Goal: Task Accomplishment & Management: Manage account settings

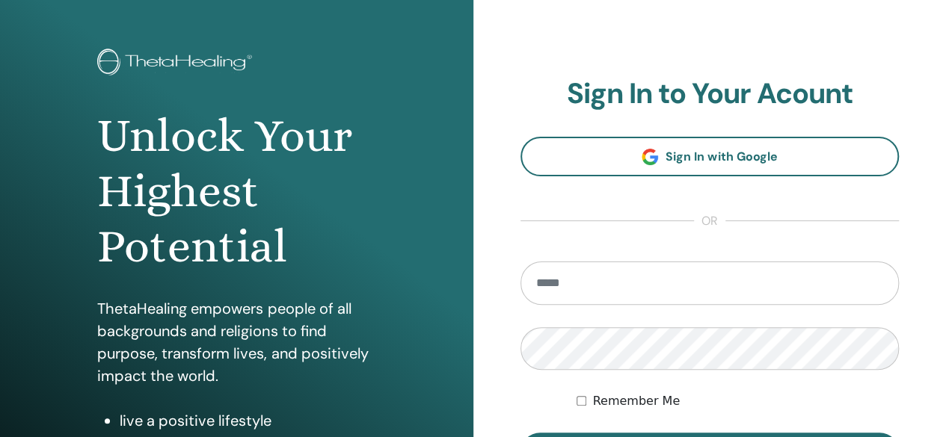
scroll to position [66, 0]
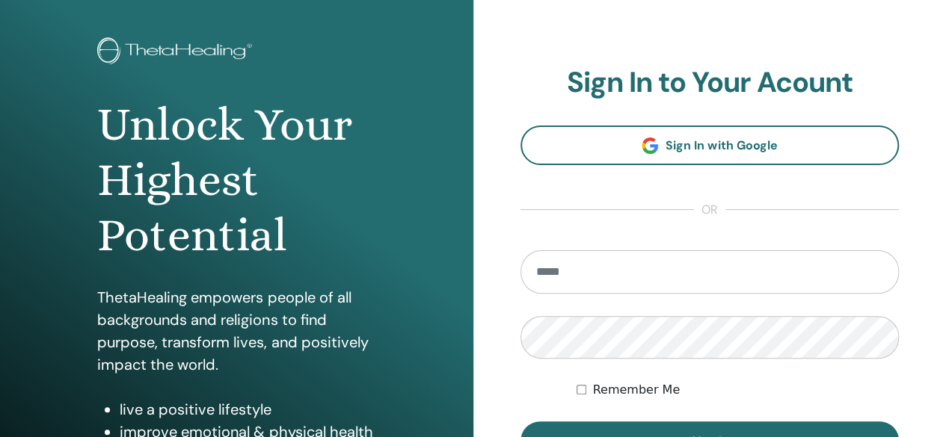
click at [558, 270] on input "email" at bounding box center [709, 271] width 379 height 43
type input "**********"
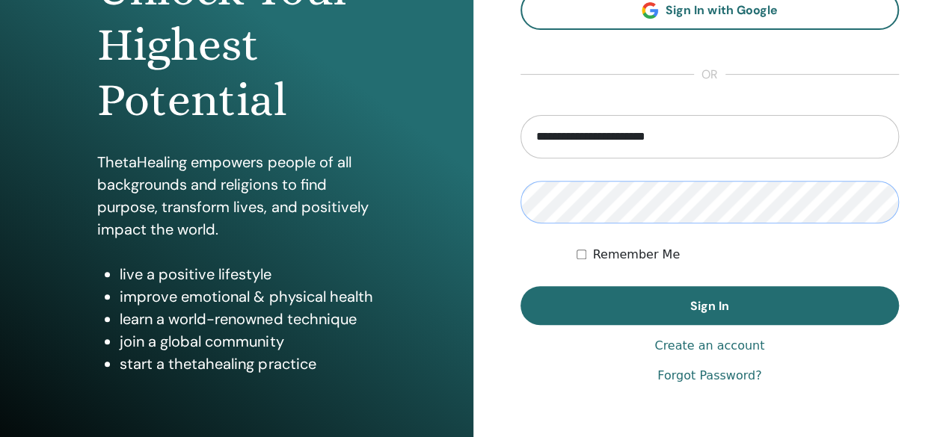
scroll to position [207, 0]
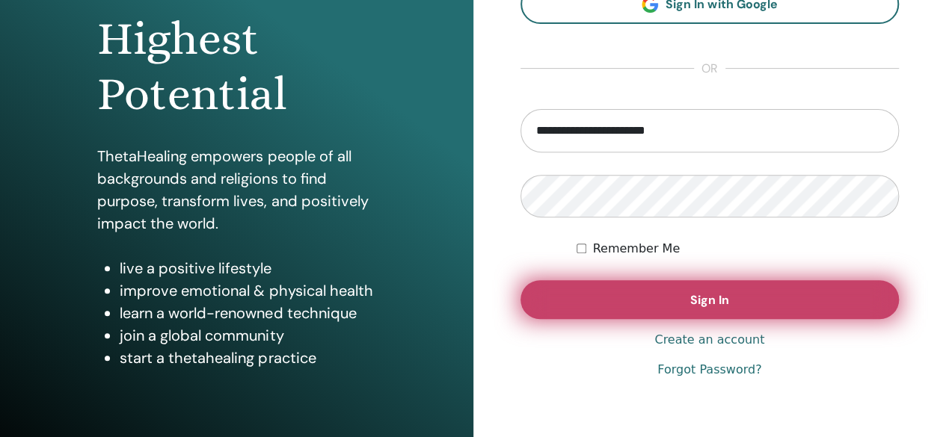
click at [612, 297] on button "Sign In" at bounding box center [709, 299] width 379 height 39
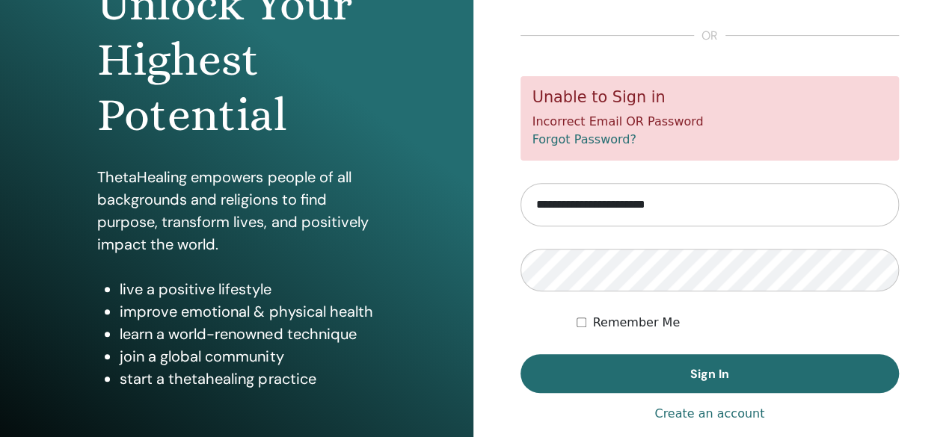
scroll to position [187, 0]
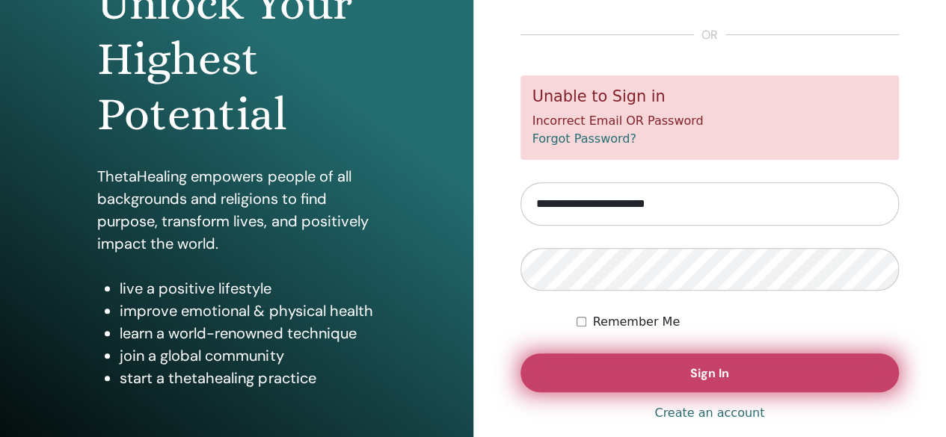
click at [593, 371] on button "Sign In" at bounding box center [709, 373] width 379 height 39
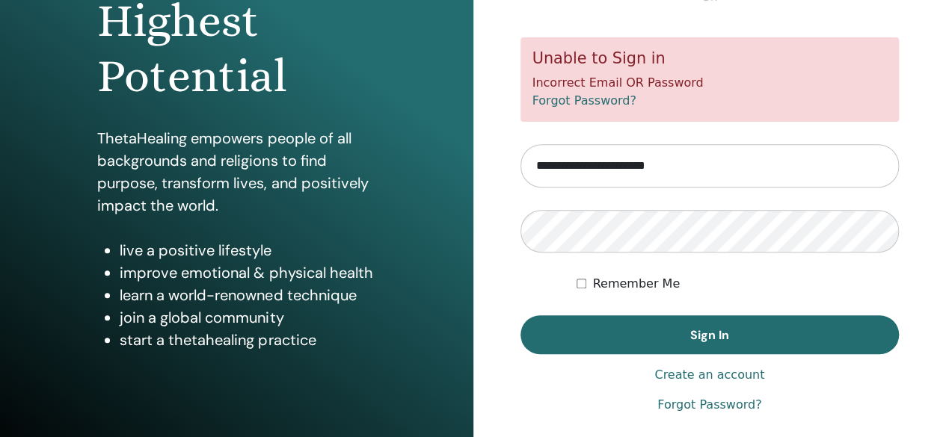
scroll to position [280, 0]
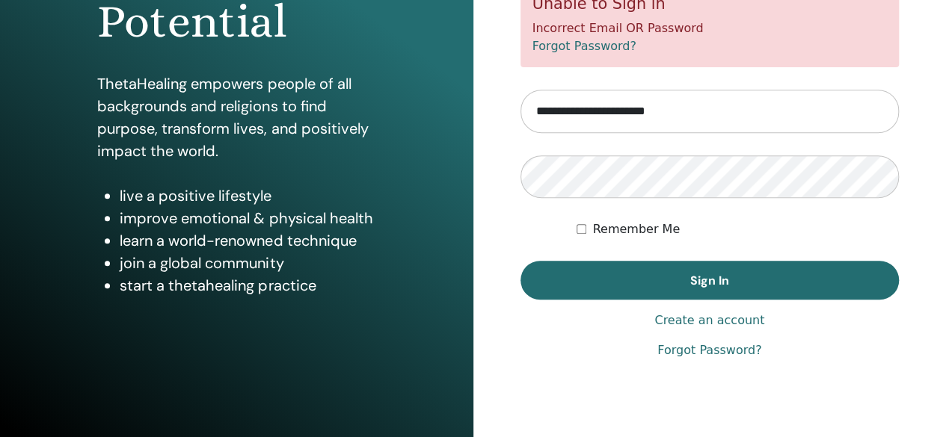
click at [687, 349] on link "Forgot Password?" at bounding box center [709, 351] width 104 height 18
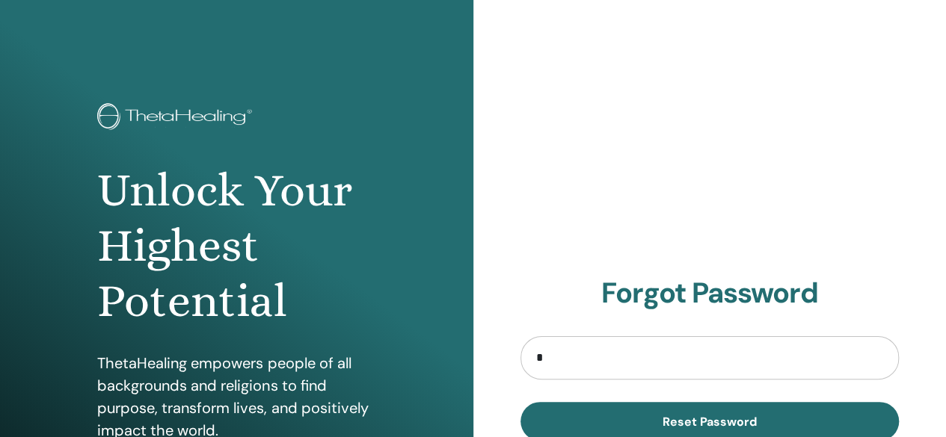
type input "**********"
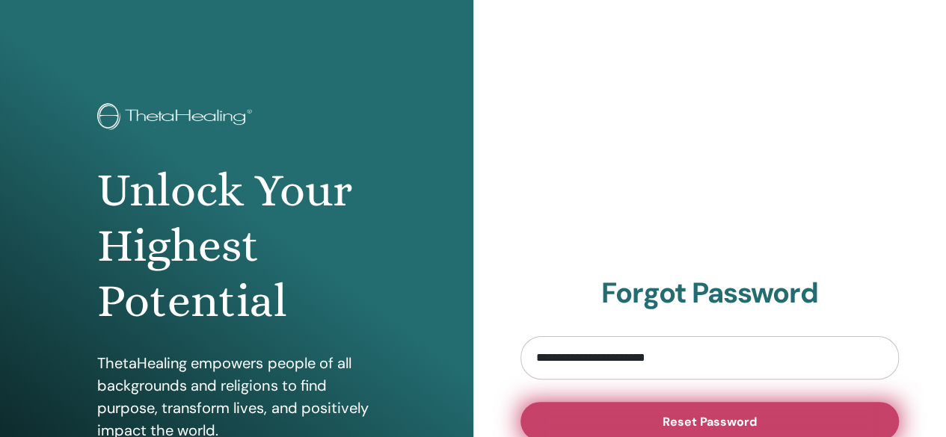
click at [671, 419] on span "Reset Password" at bounding box center [709, 422] width 94 height 16
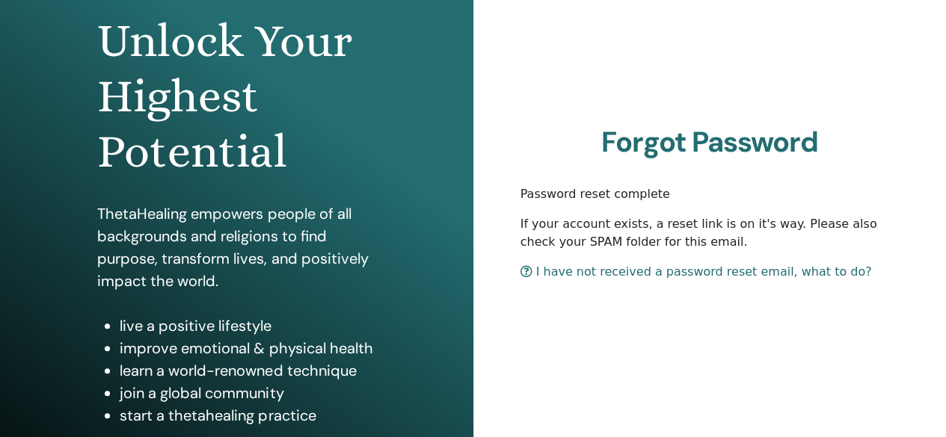
scroll to position [153, 0]
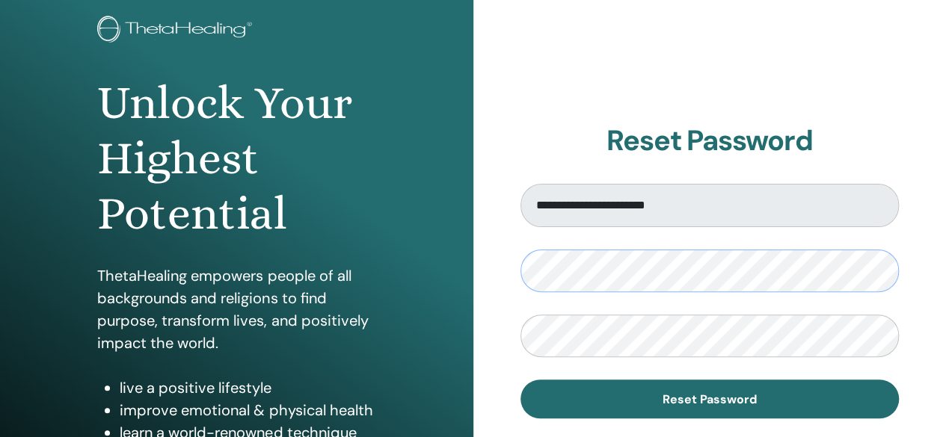
scroll to position [88, 0]
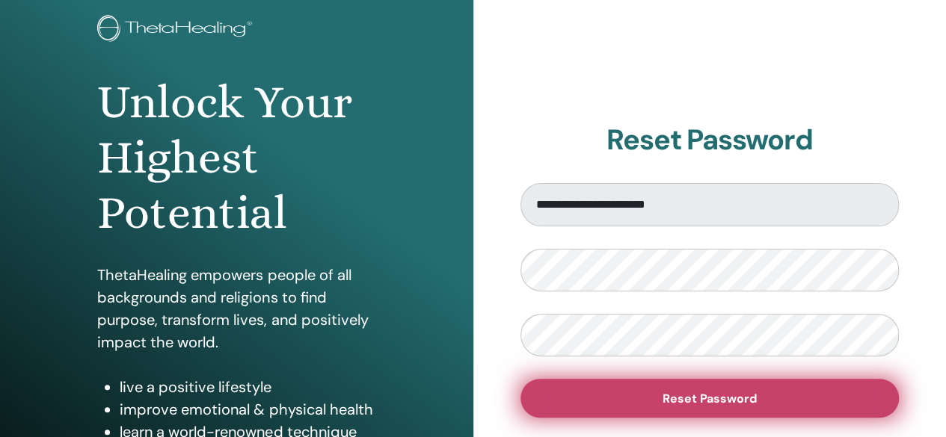
click at [607, 384] on button "Reset Password" at bounding box center [709, 398] width 379 height 39
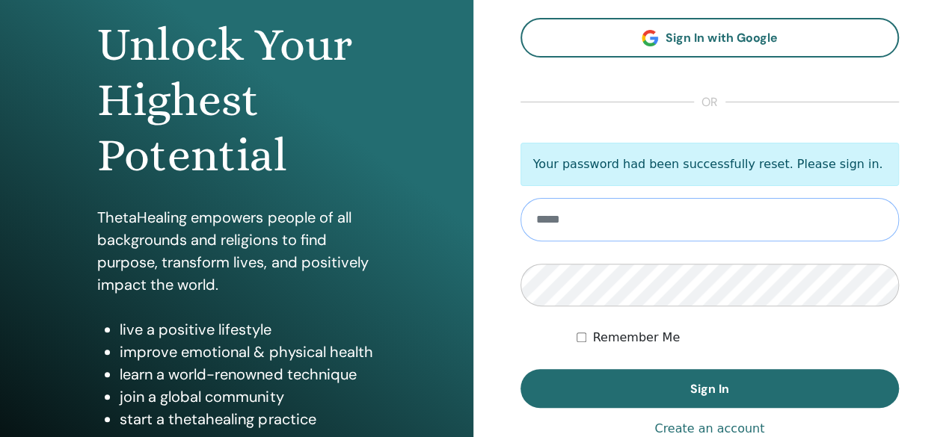
scroll to position [147, 0]
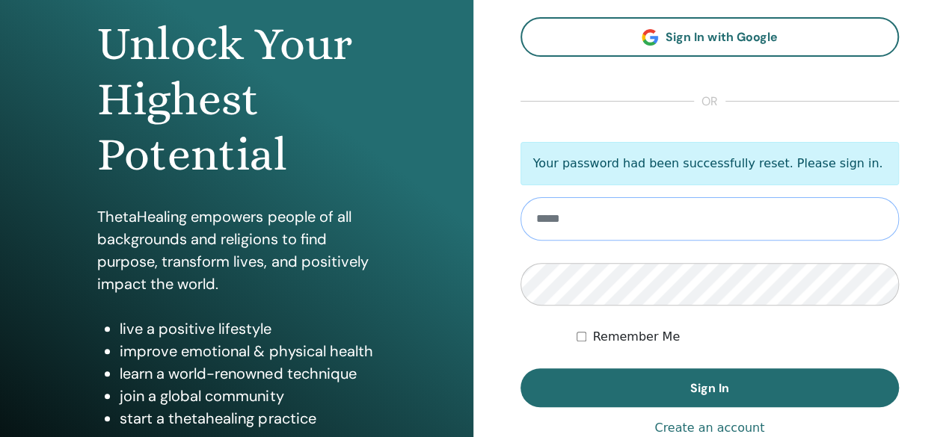
type input "**********"
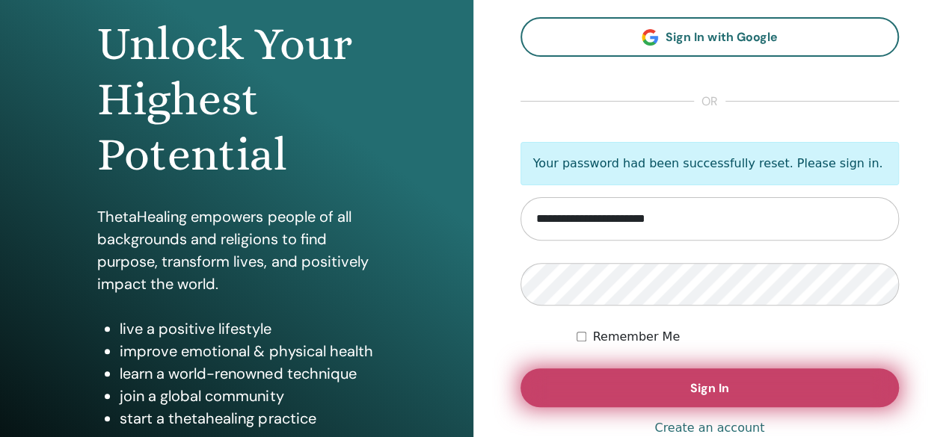
click at [632, 389] on button "Sign In" at bounding box center [709, 387] width 379 height 39
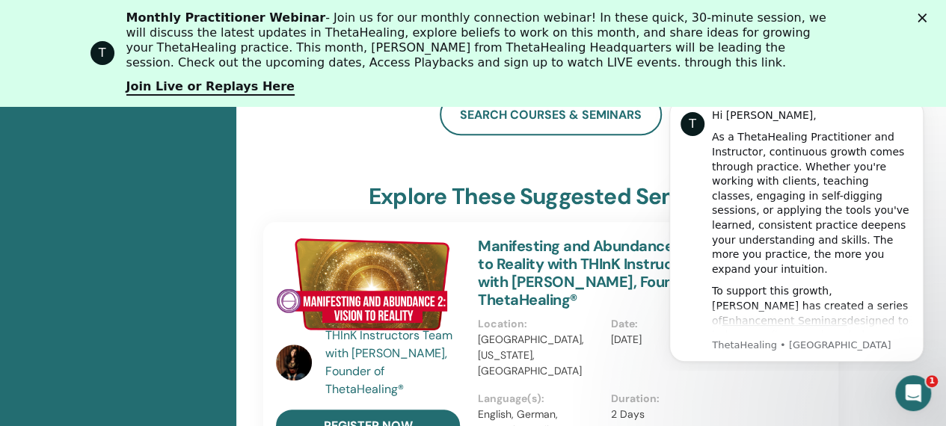
scroll to position [383, 0]
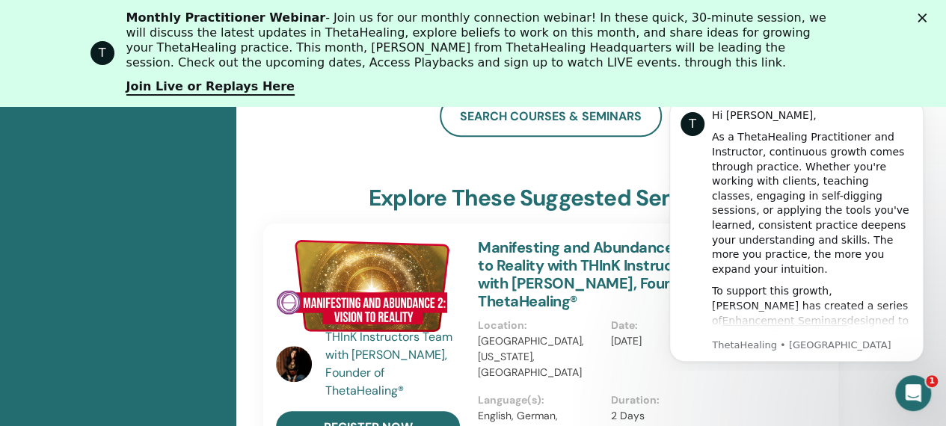
click at [926, 19] on icon "Cerrar" at bounding box center [921, 17] width 9 height 9
